Goal: Use online tool/utility: Utilize a website feature to perform a specific function

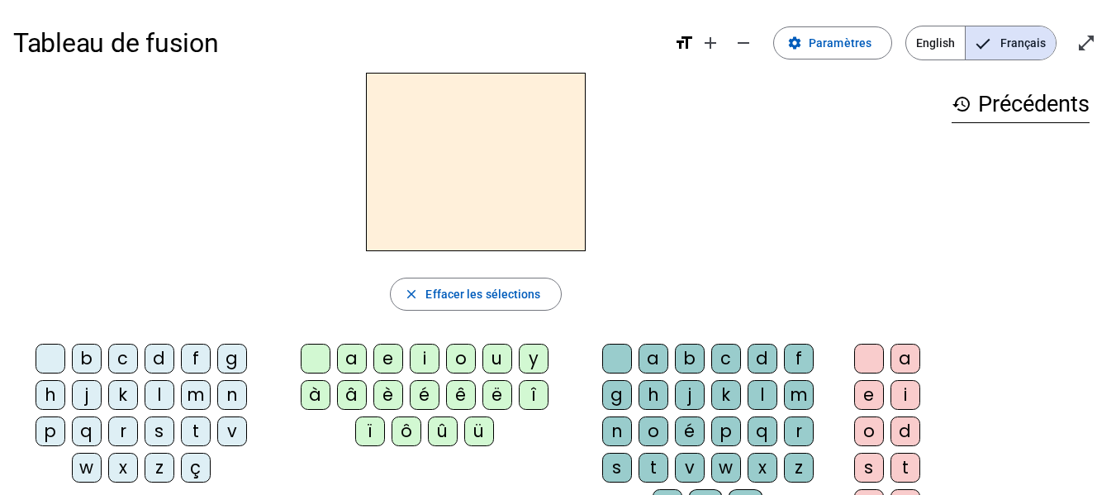
click at [162, 400] on div "l" at bounding box center [160, 395] width 30 height 30
click at [370, 364] on letter-bubble "a" at bounding box center [355, 362] width 36 height 36
click at [387, 356] on div "e" at bounding box center [388, 359] width 30 height 30
click at [509, 361] on div "u" at bounding box center [498, 359] width 30 height 30
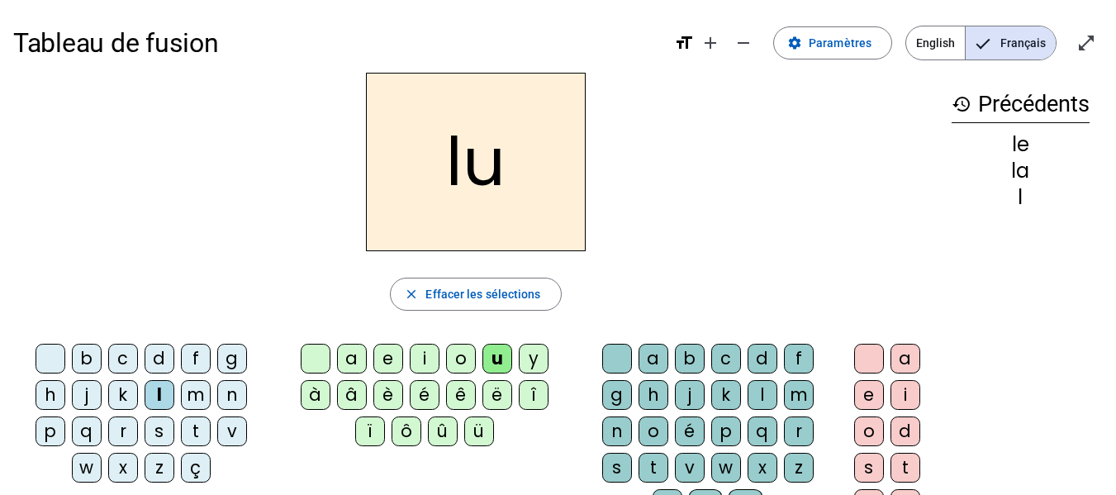
click at [205, 431] on div "t" at bounding box center [196, 431] width 30 height 30
click at [153, 359] on div "d" at bounding box center [160, 359] width 30 height 30
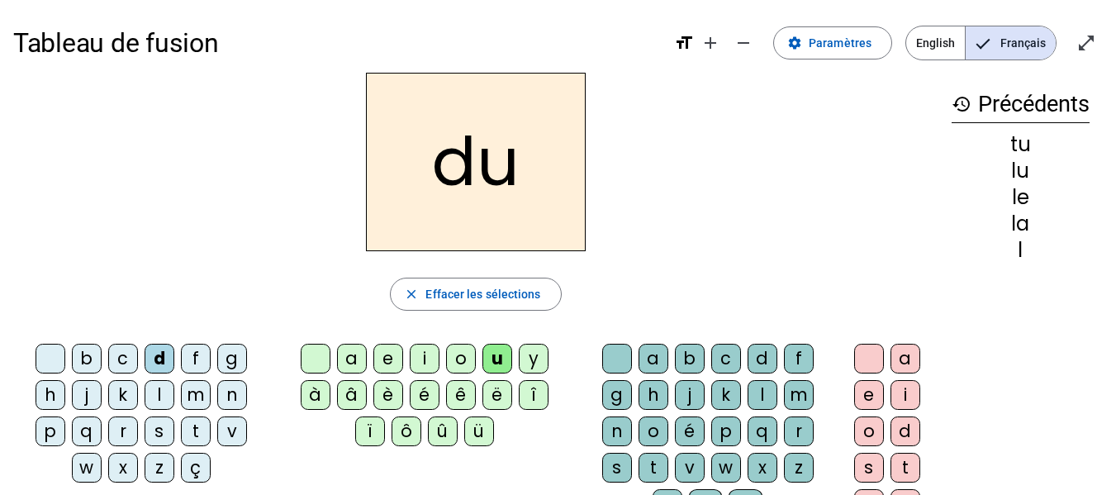
click at [391, 361] on div "e" at bounding box center [388, 359] width 30 height 30
click at [189, 431] on div "t" at bounding box center [196, 431] width 30 height 30
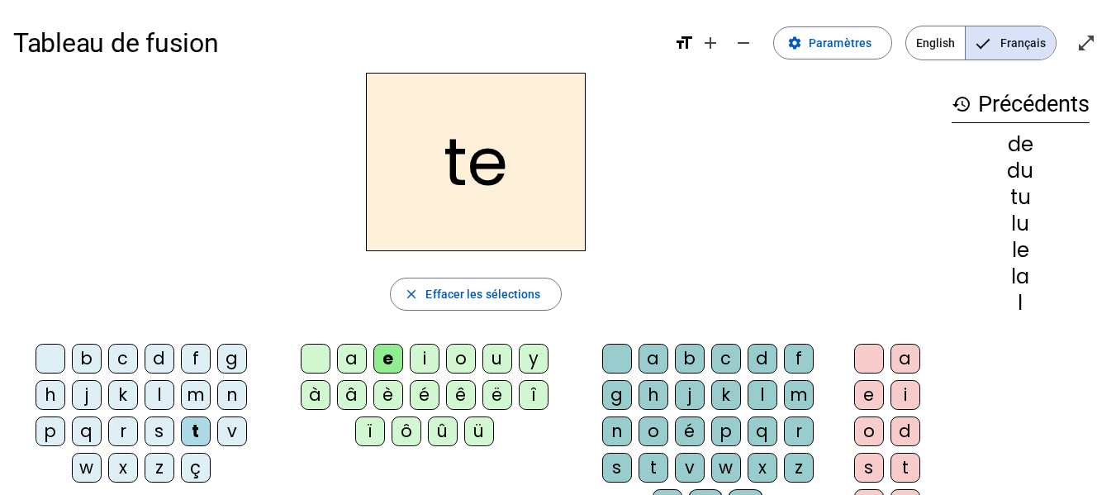
click at [349, 359] on div "a" at bounding box center [352, 359] width 30 height 30
